Goal: Task Accomplishment & Management: Manage account settings

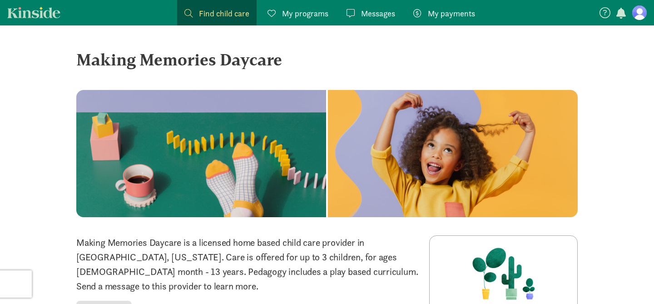
click at [640, 13] on figure at bounding box center [639, 12] width 15 height 15
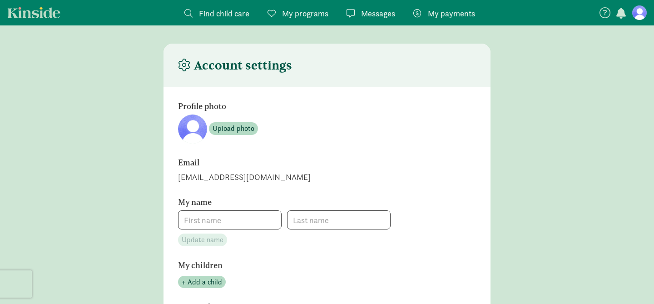
type input "[PERSON_NAME]"
click at [350, 13] on span at bounding box center [351, 13] width 8 height 8
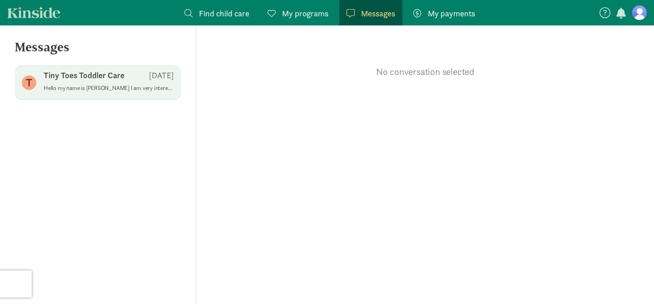
click at [106, 79] on p "Tiny Toes Toddler Care" at bounding box center [84, 75] width 81 height 11
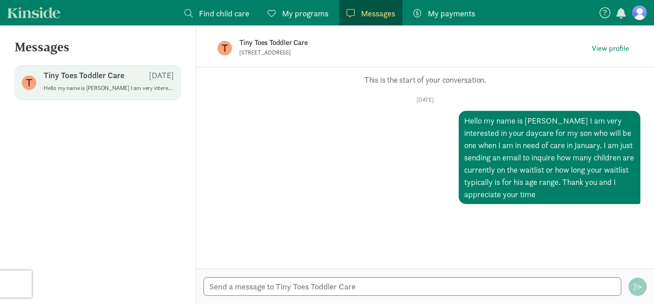
click at [94, 84] on p "Hello my name is Rosa Hernandez I am very interested in your daycare for my son…" at bounding box center [109, 87] width 130 height 7
